Goal: Check status: Check status

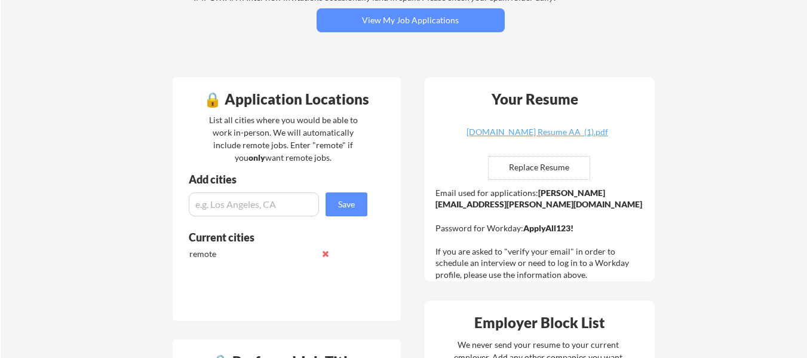
scroll to position [179, 0]
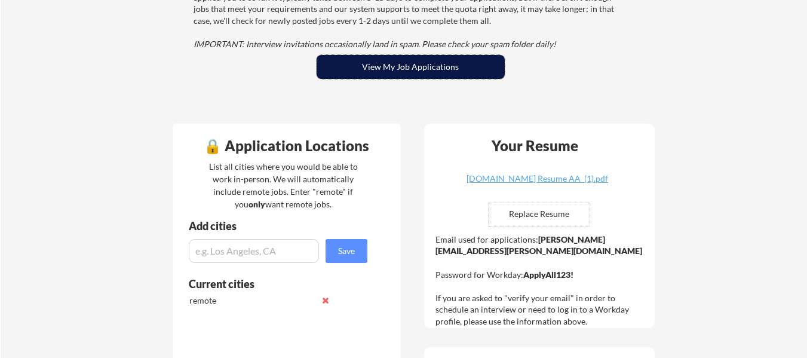
click at [425, 71] on button "View My Job Applications" at bounding box center [411, 67] width 188 height 24
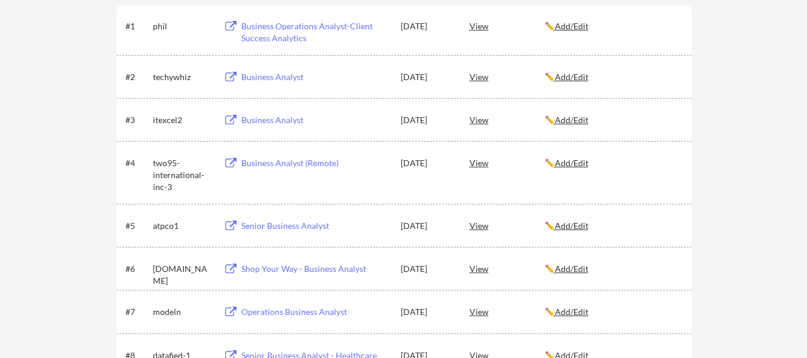
scroll to position [418, 0]
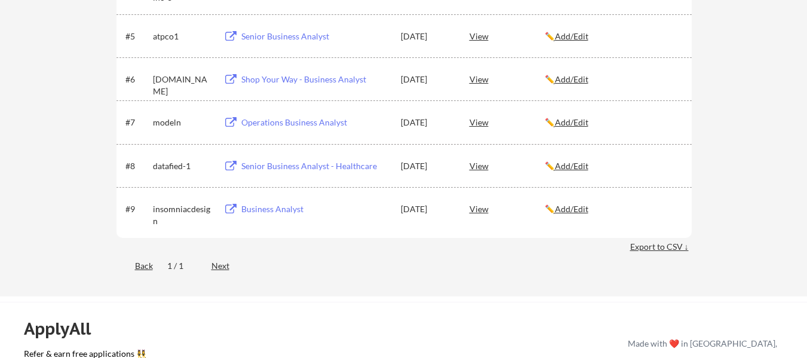
click at [223, 266] on div "Next" at bounding box center [228, 266] width 32 height 12
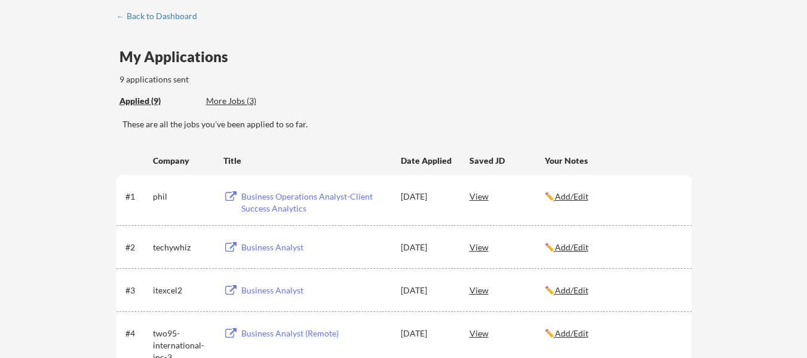
scroll to position [0, 0]
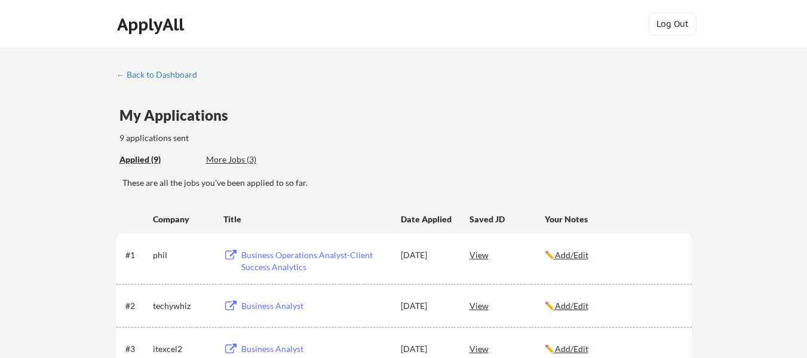
click at [248, 160] on div "More Jobs (3)" at bounding box center [250, 160] width 88 height 12
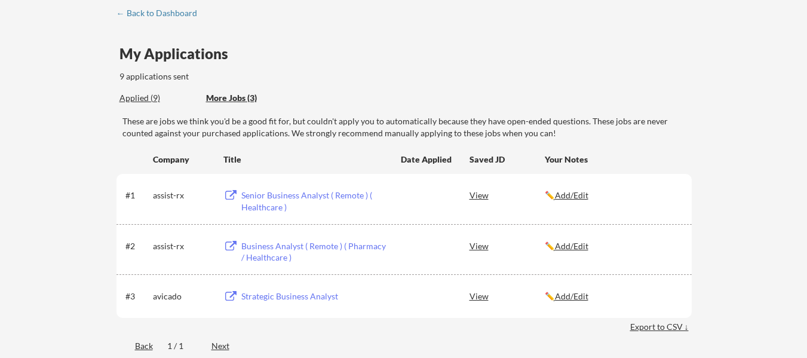
scroll to position [179, 0]
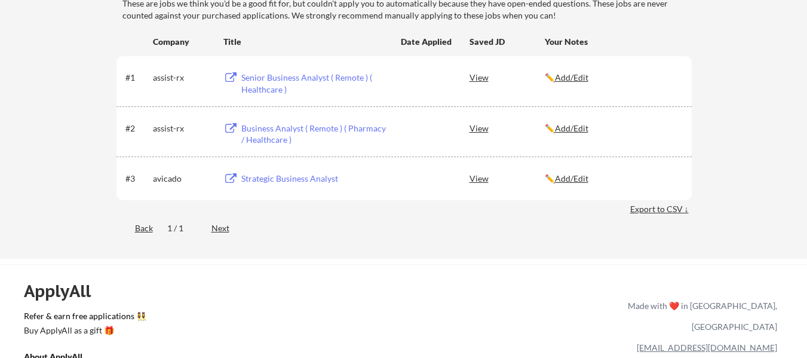
click at [146, 232] on div "Back" at bounding box center [135, 228] width 36 height 12
click at [142, 229] on div "Back" at bounding box center [135, 228] width 36 height 12
click at [218, 228] on div "Next" at bounding box center [228, 228] width 32 height 12
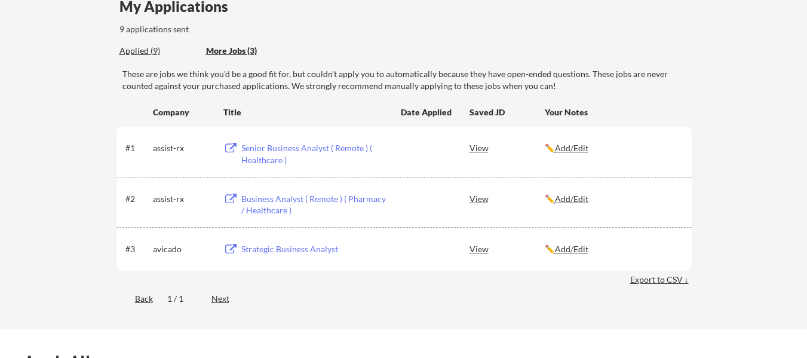
scroll to position [0, 0]
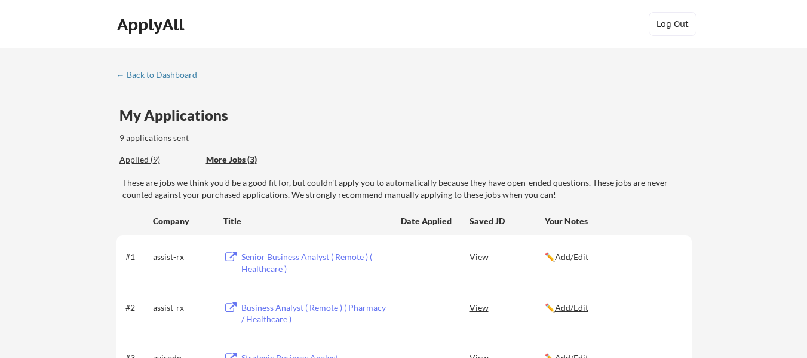
click at [147, 155] on div "Applied (9)" at bounding box center [158, 160] width 78 height 12
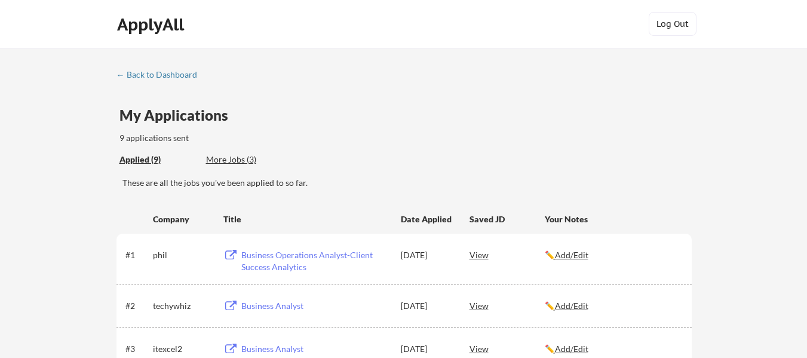
click at [157, 71] on div "← Back to Dashboard" at bounding box center [162, 75] width 90 height 8
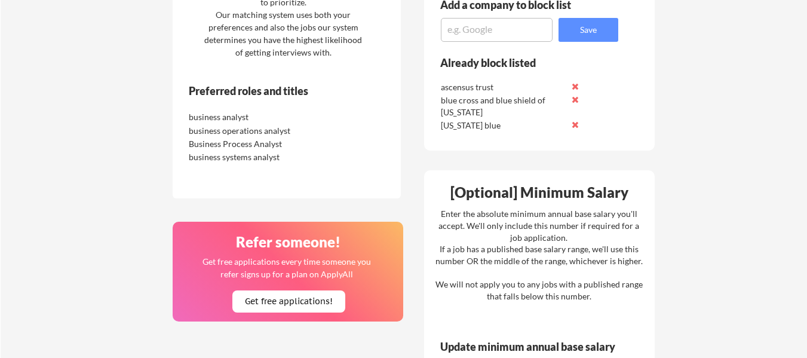
scroll to position [597, 0]
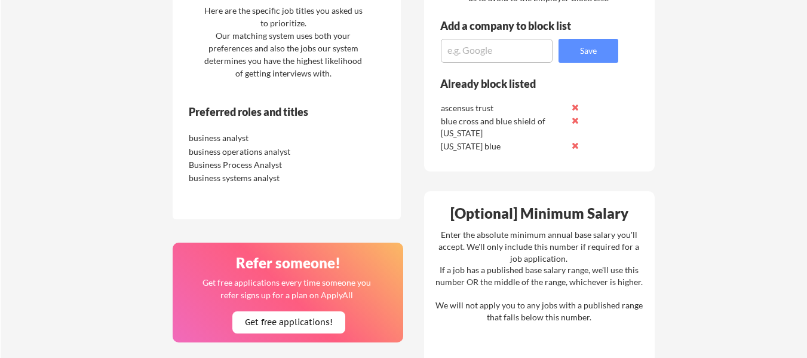
click at [307, 186] on div "Preferred roles and titles business analyst business operations analyst Busines…" at bounding box center [270, 158] width 195 height 106
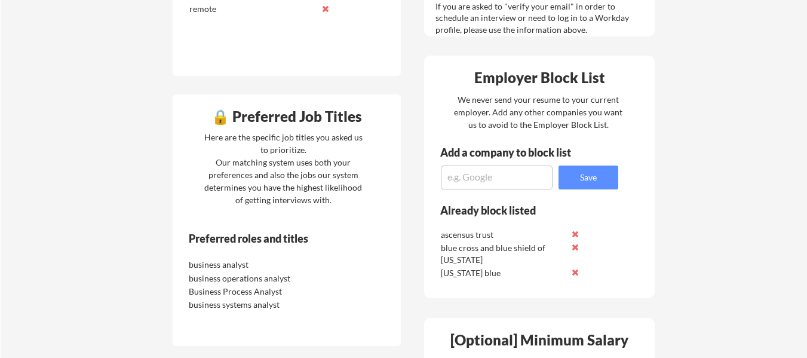
scroll to position [478, 0]
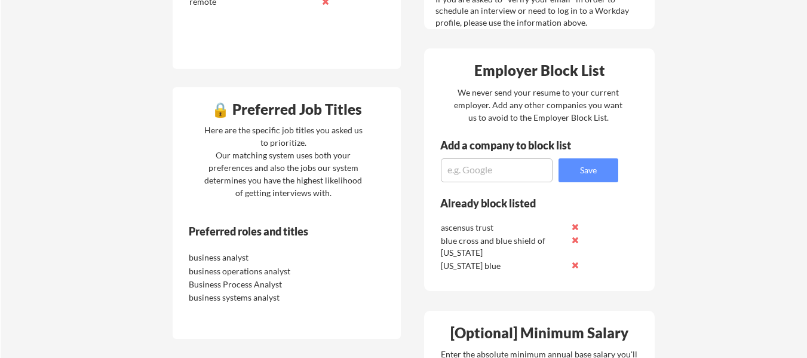
click at [236, 274] on div "business operations analyst" at bounding box center [252, 271] width 126 height 12
click at [237, 280] on div "Business Process Analyst" at bounding box center [252, 284] width 126 height 12
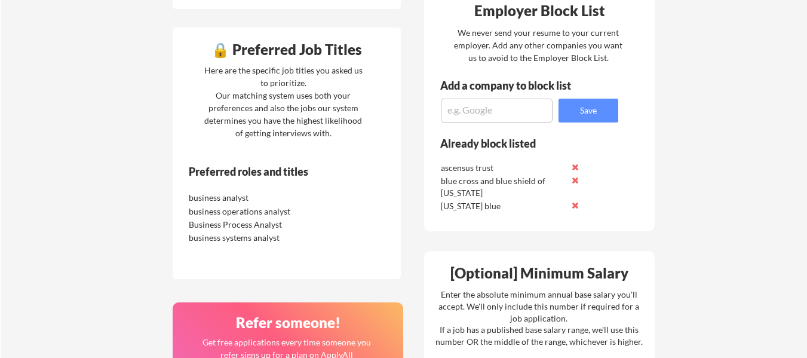
scroll to position [597, 0]
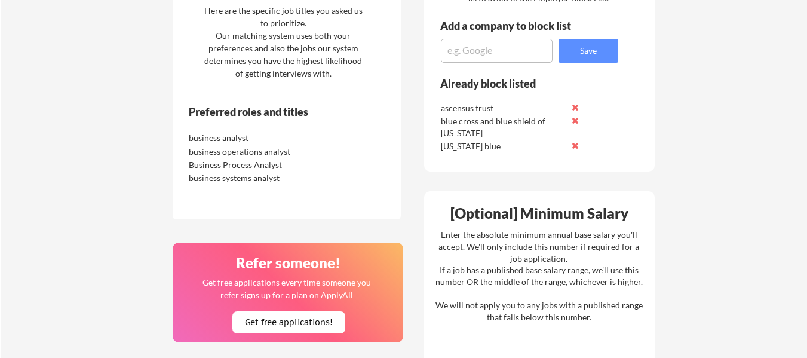
click at [322, 179] on div "business systems analyst" at bounding box center [261, 176] width 151 height 13
click at [249, 152] on div "business operations analyst" at bounding box center [252, 152] width 126 height 12
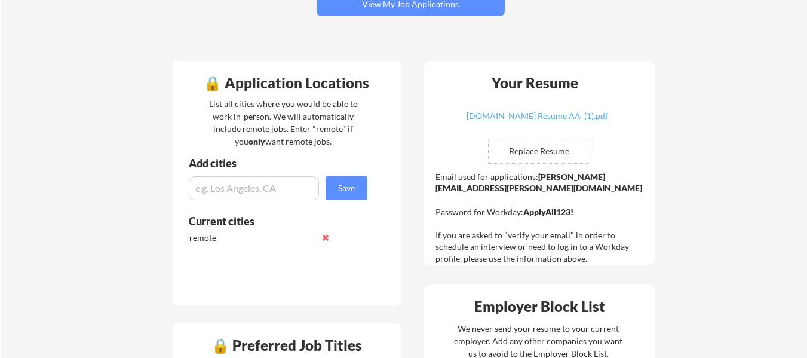
scroll to position [239, 0]
